Goal: Task Accomplishment & Management: Manage account settings

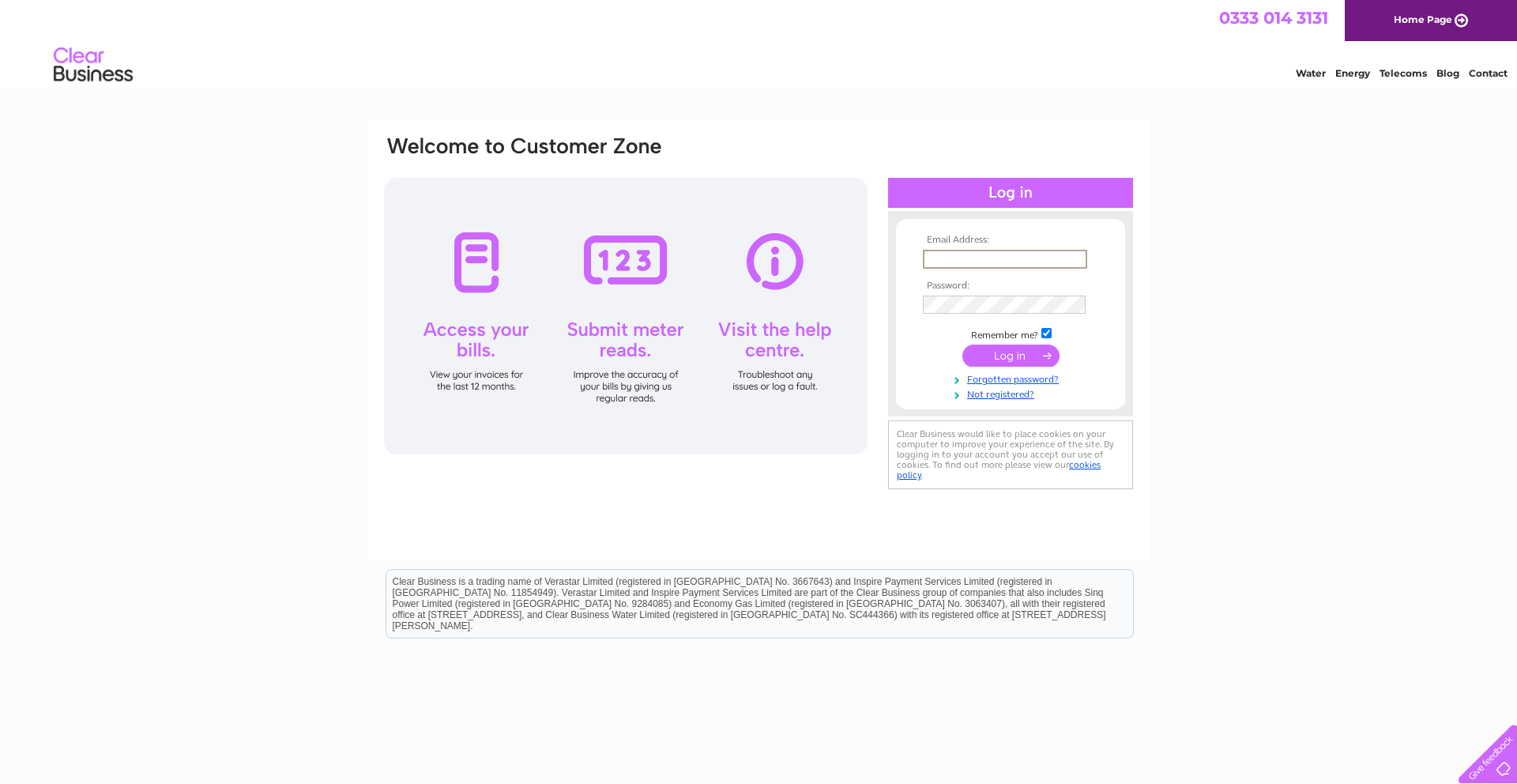
click at [966, 261] on input "text" at bounding box center [1004, 259] width 164 height 19
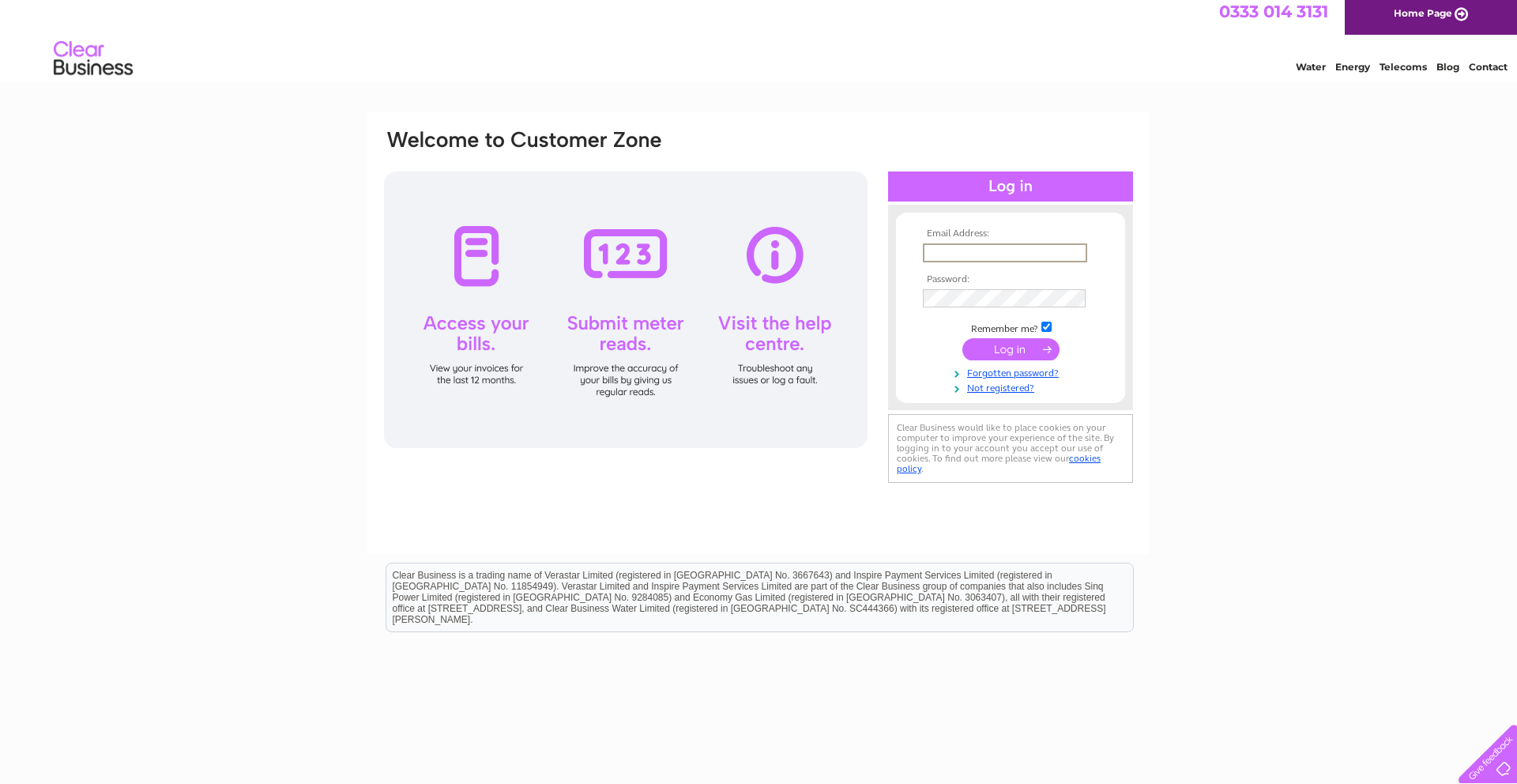
scroll to position [5, 1]
click at [949, 253] on input "text" at bounding box center [1004, 254] width 164 height 19
click at [949, 253] on input "text" at bounding box center [1004, 253] width 164 height 19
click at [1076, 254] on input "text" at bounding box center [1004, 253] width 164 height 19
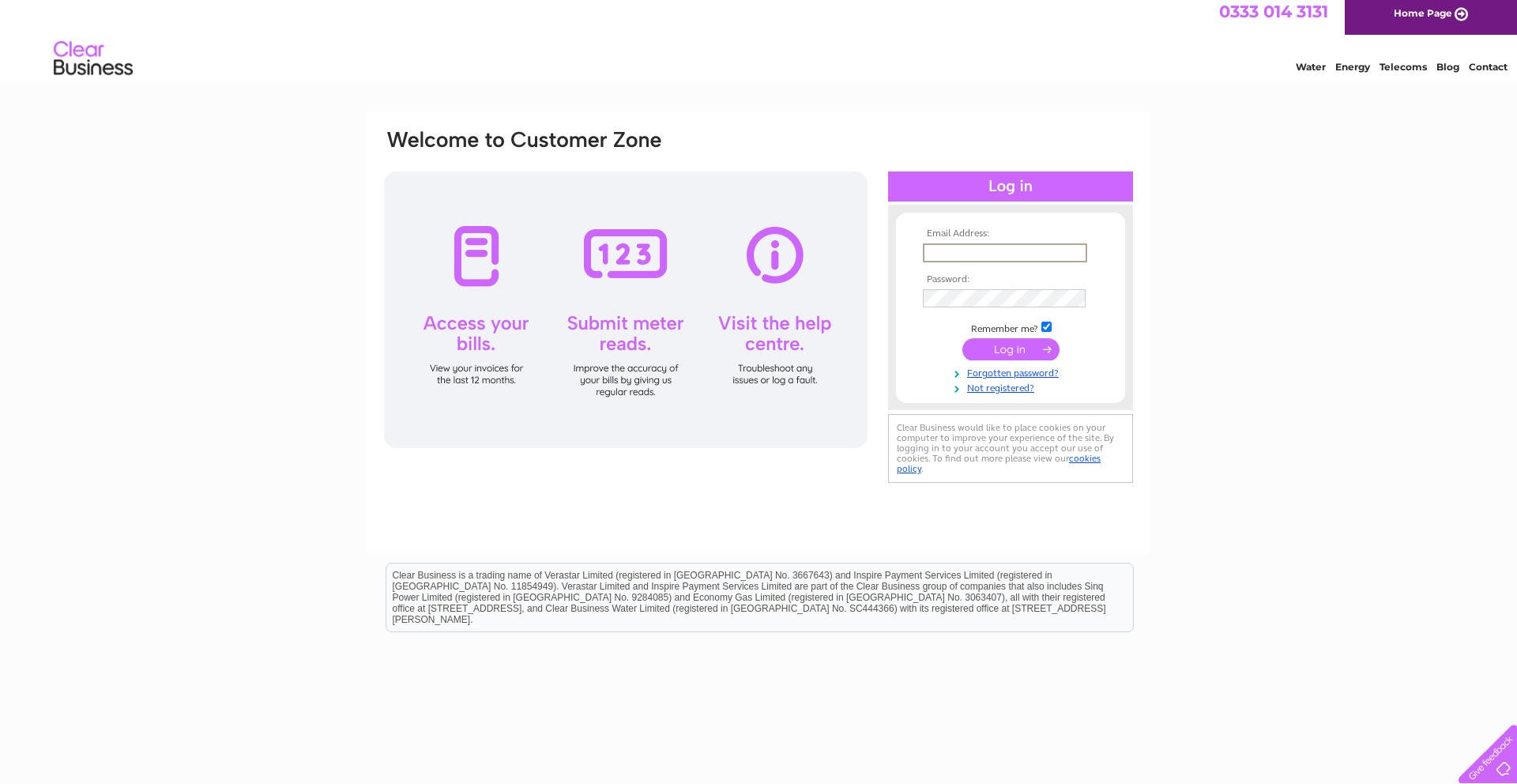
type input "gary@helyhairstudio.co.uk"
click at [1011, 354] on input "submit" at bounding box center [1011, 350] width 97 height 22
click at [1004, 352] on input "submit" at bounding box center [1011, 350] width 97 height 22
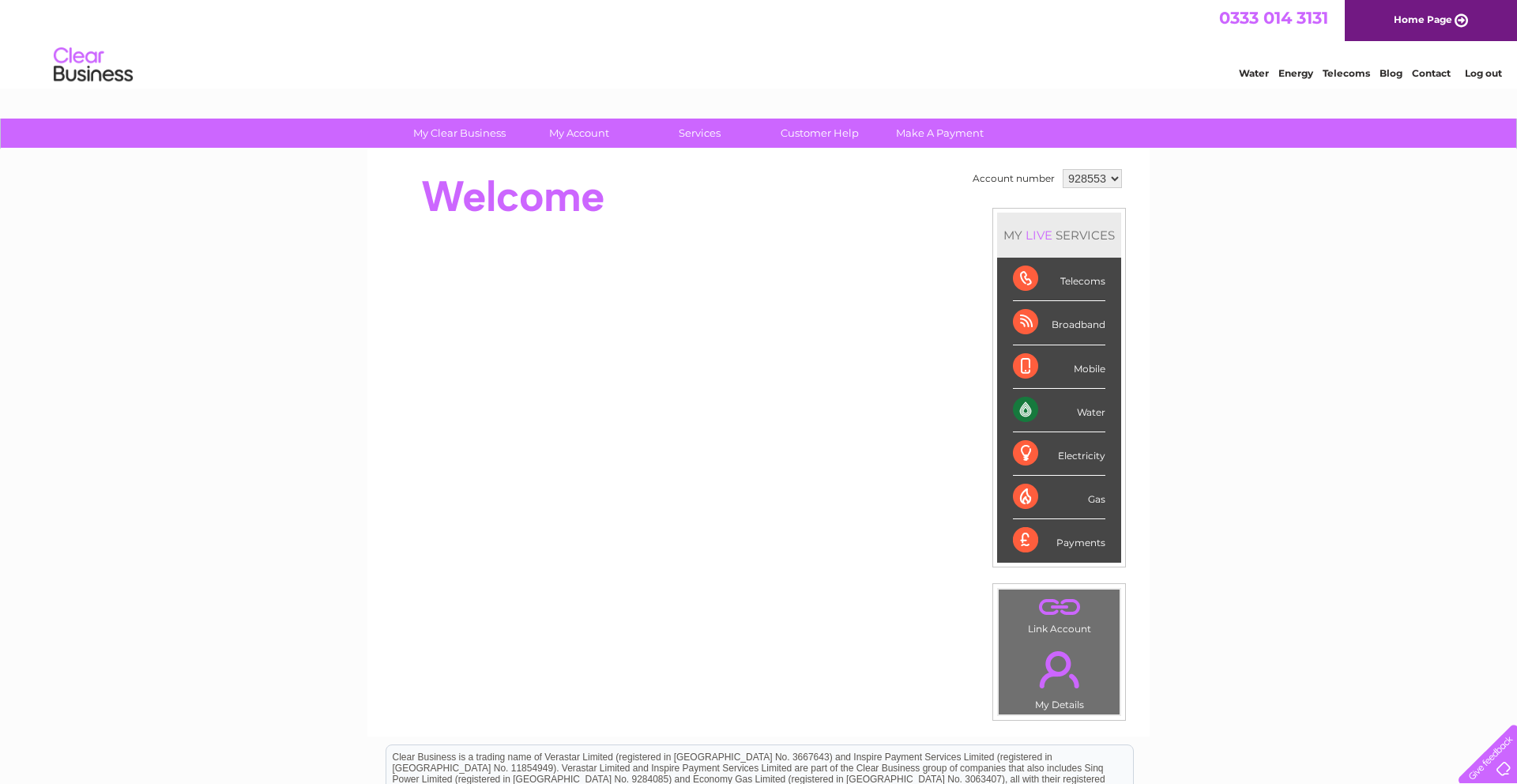
click at [1256, 75] on link "Water" at bounding box center [1254, 73] width 30 height 12
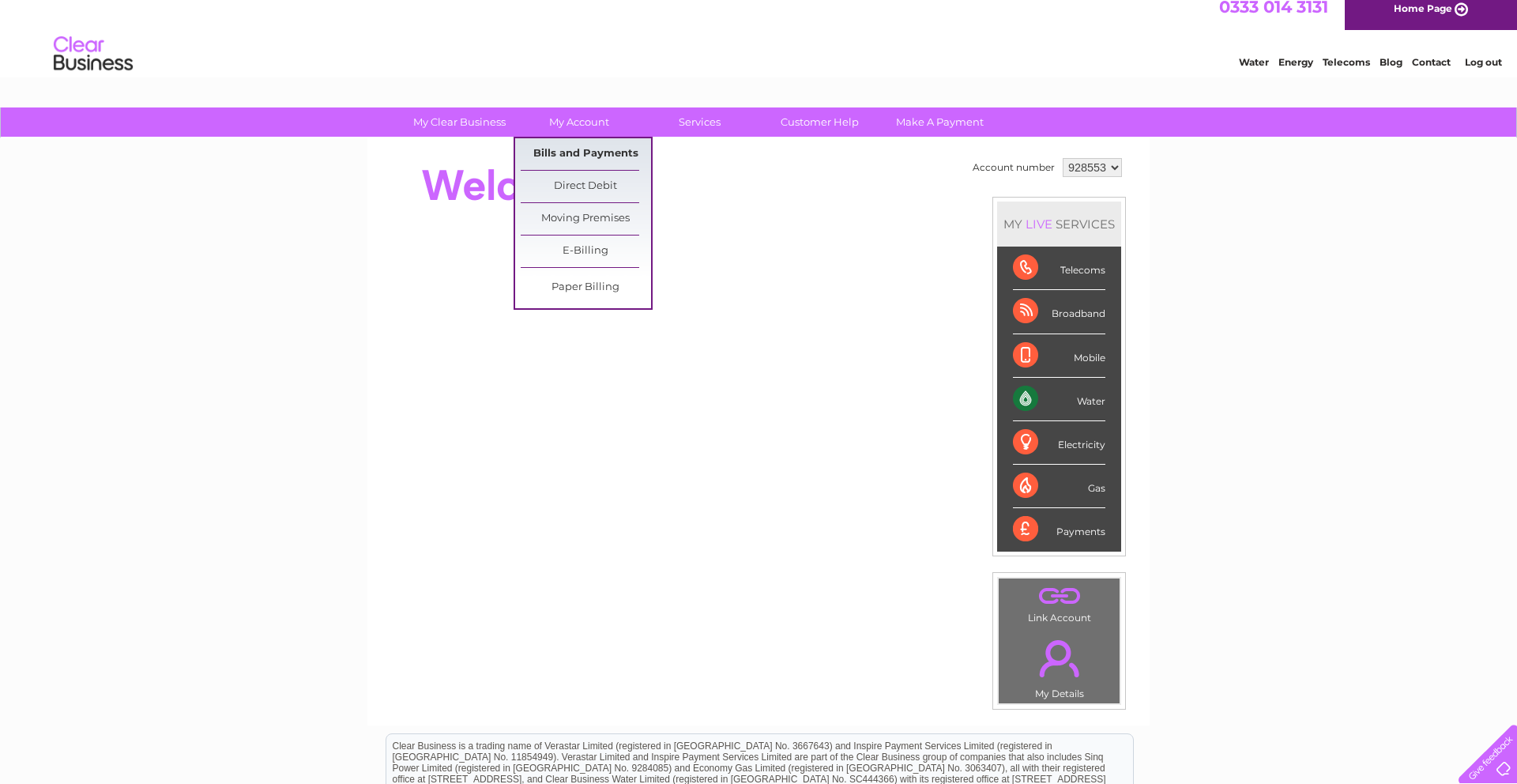
click at [575, 152] on link "Bills and Payments" at bounding box center [586, 154] width 130 height 31
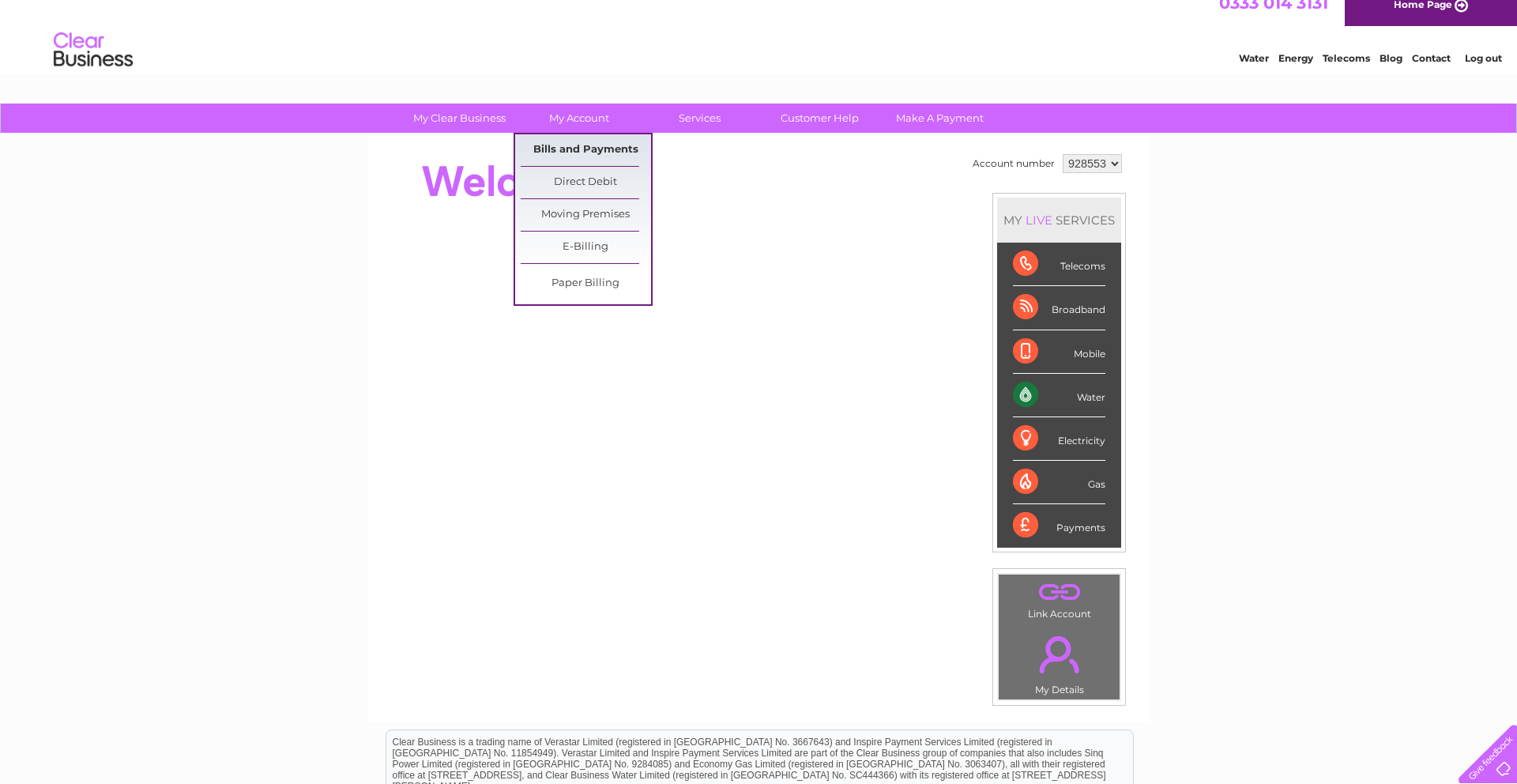
scroll to position [14, 0]
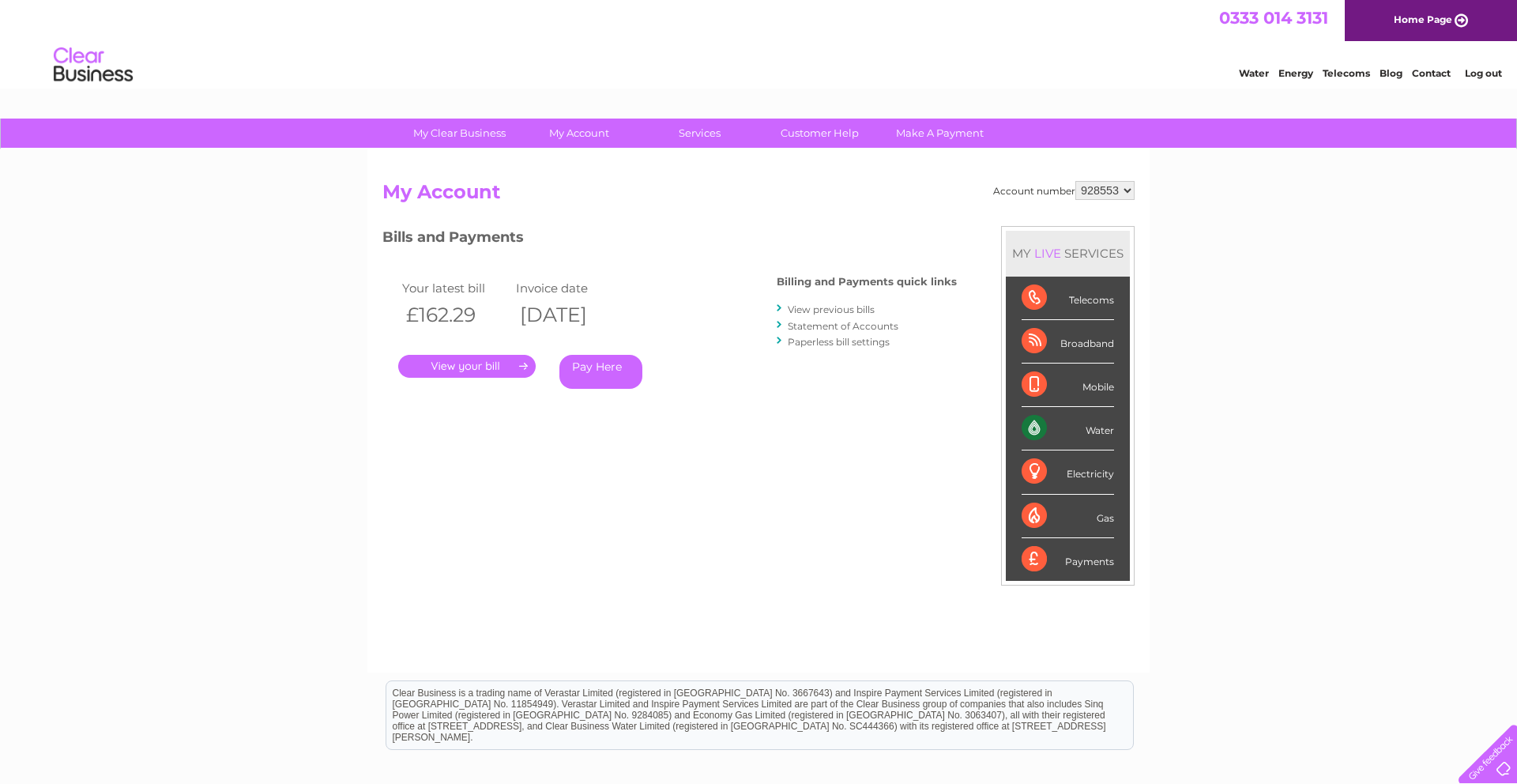
scroll to position [5, 1]
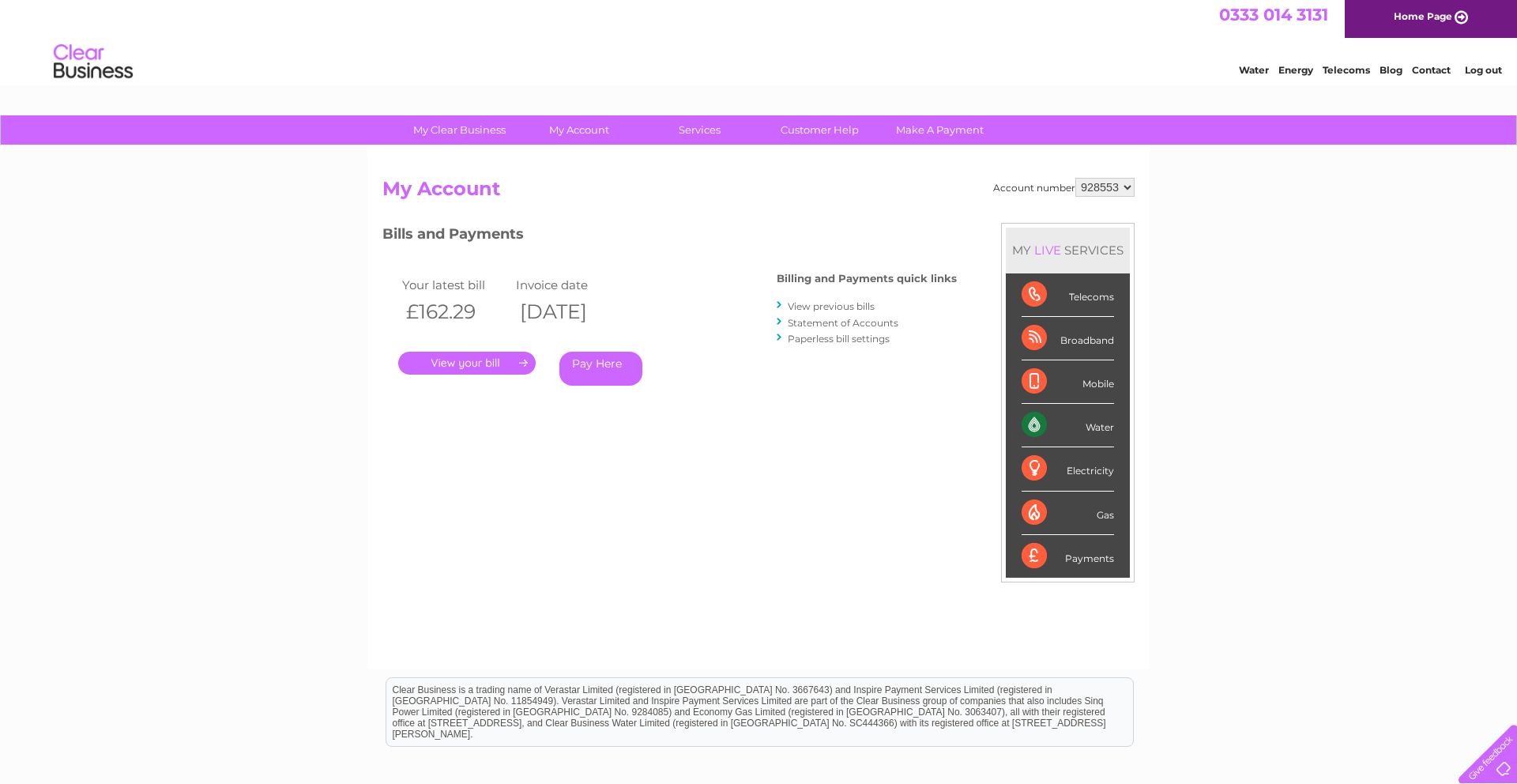
click at [459, 359] on link "." at bounding box center [467, 362] width 138 height 23
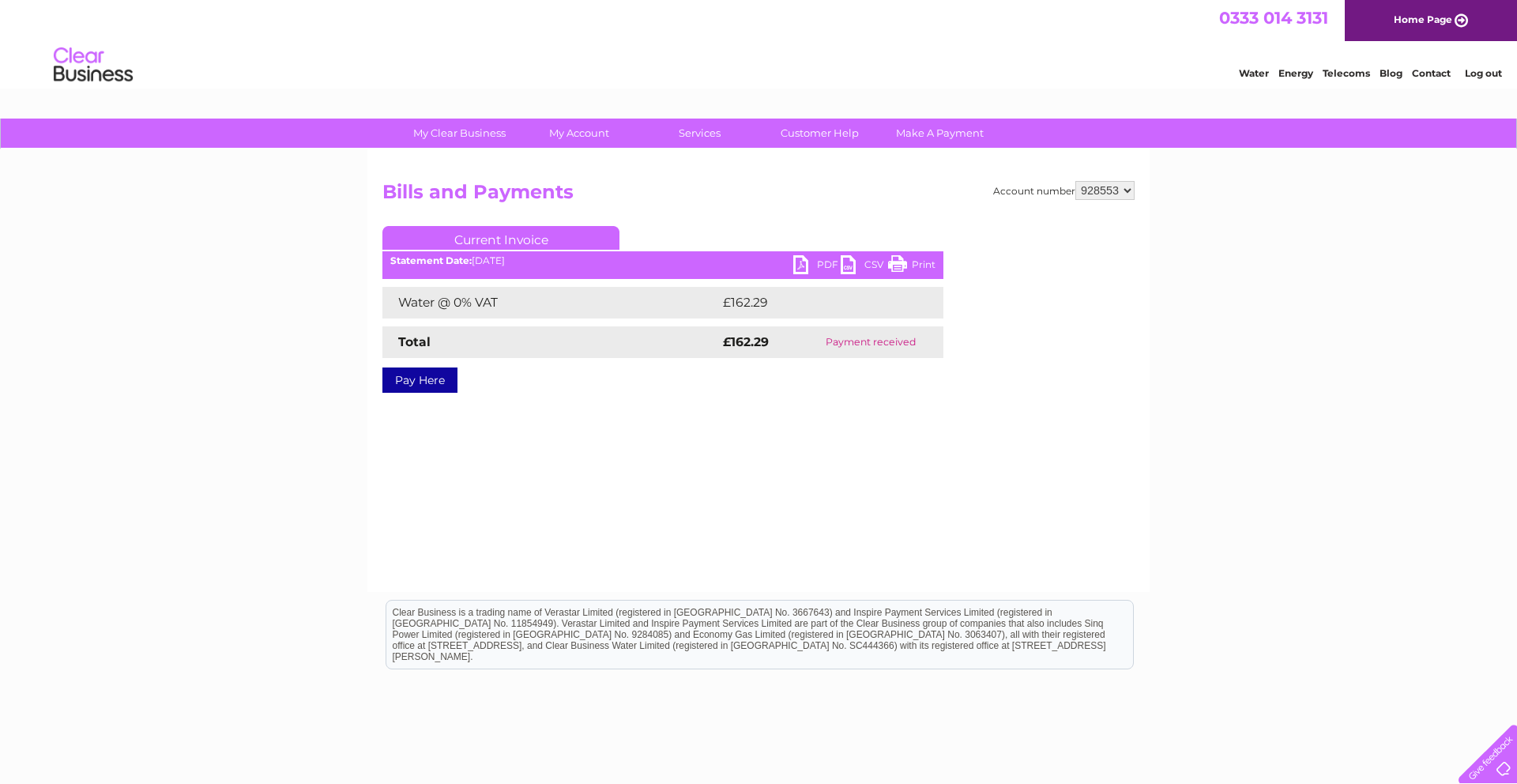
click at [805, 266] on link "PDF" at bounding box center [816, 266] width 47 height 23
